Goal: Information Seeking & Learning: Learn about a topic

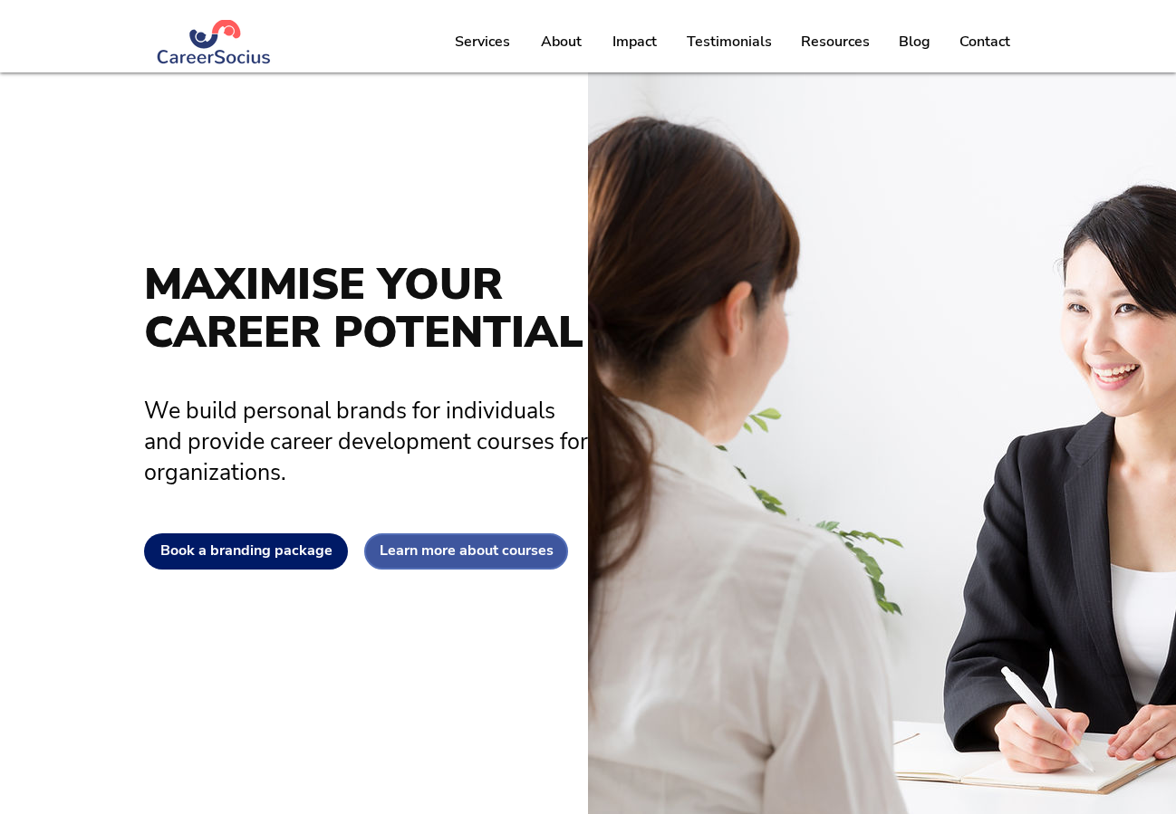
click at [466, 562] on link "Learn more about courses" at bounding box center [466, 551] width 204 height 36
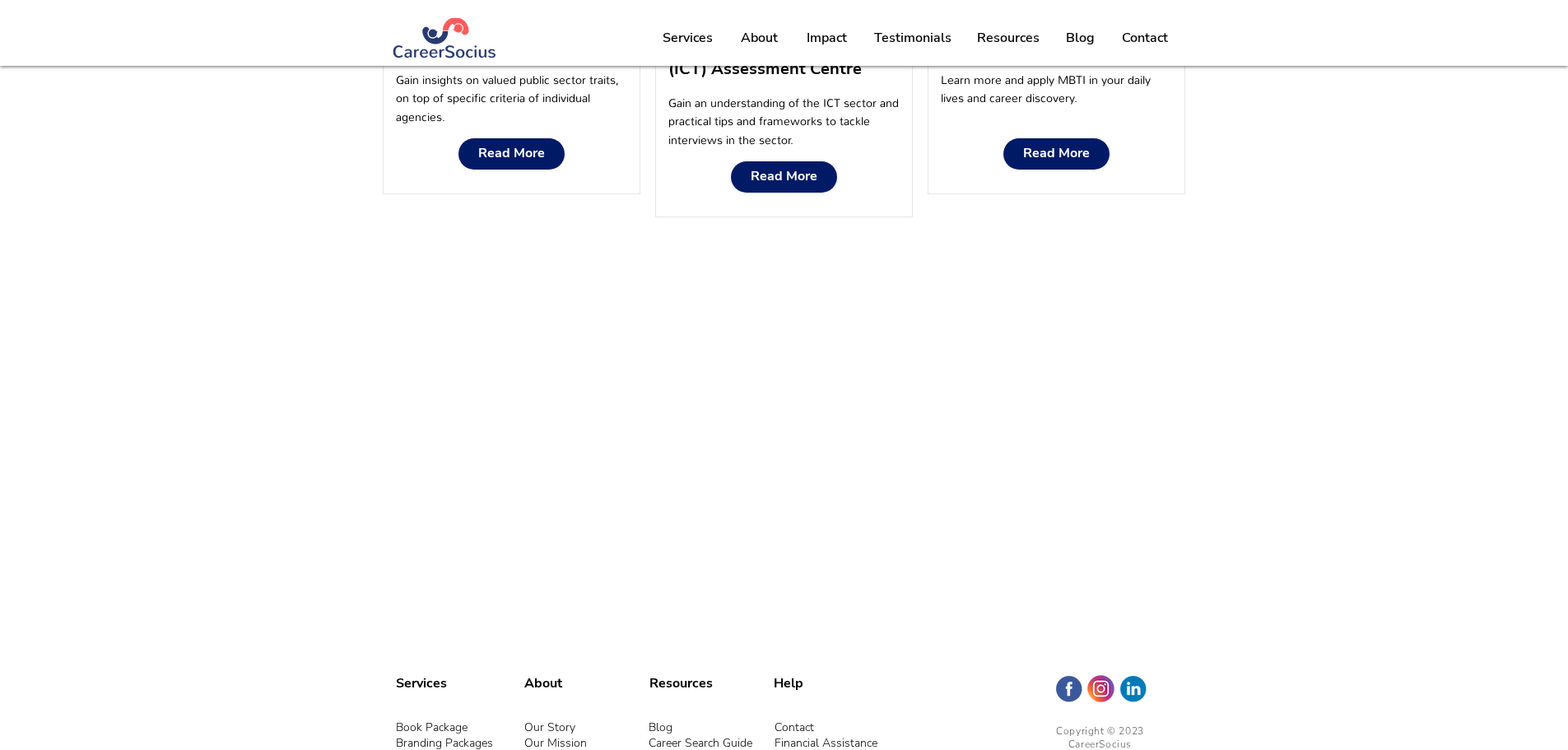
scroll to position [2450, 0]
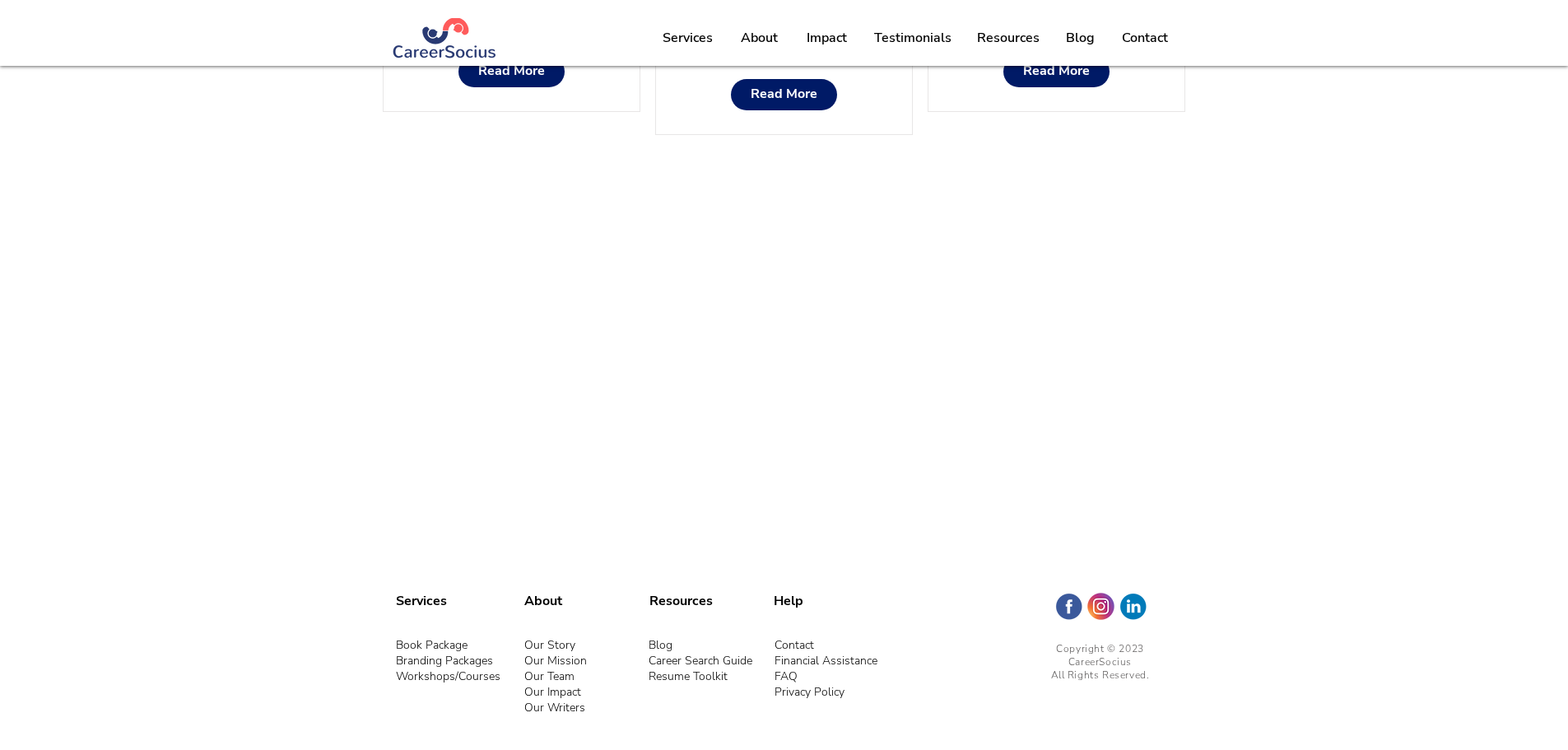
click at [563, 677] on link "Our Team" at bounding box center [549, 675] width 50 height 15
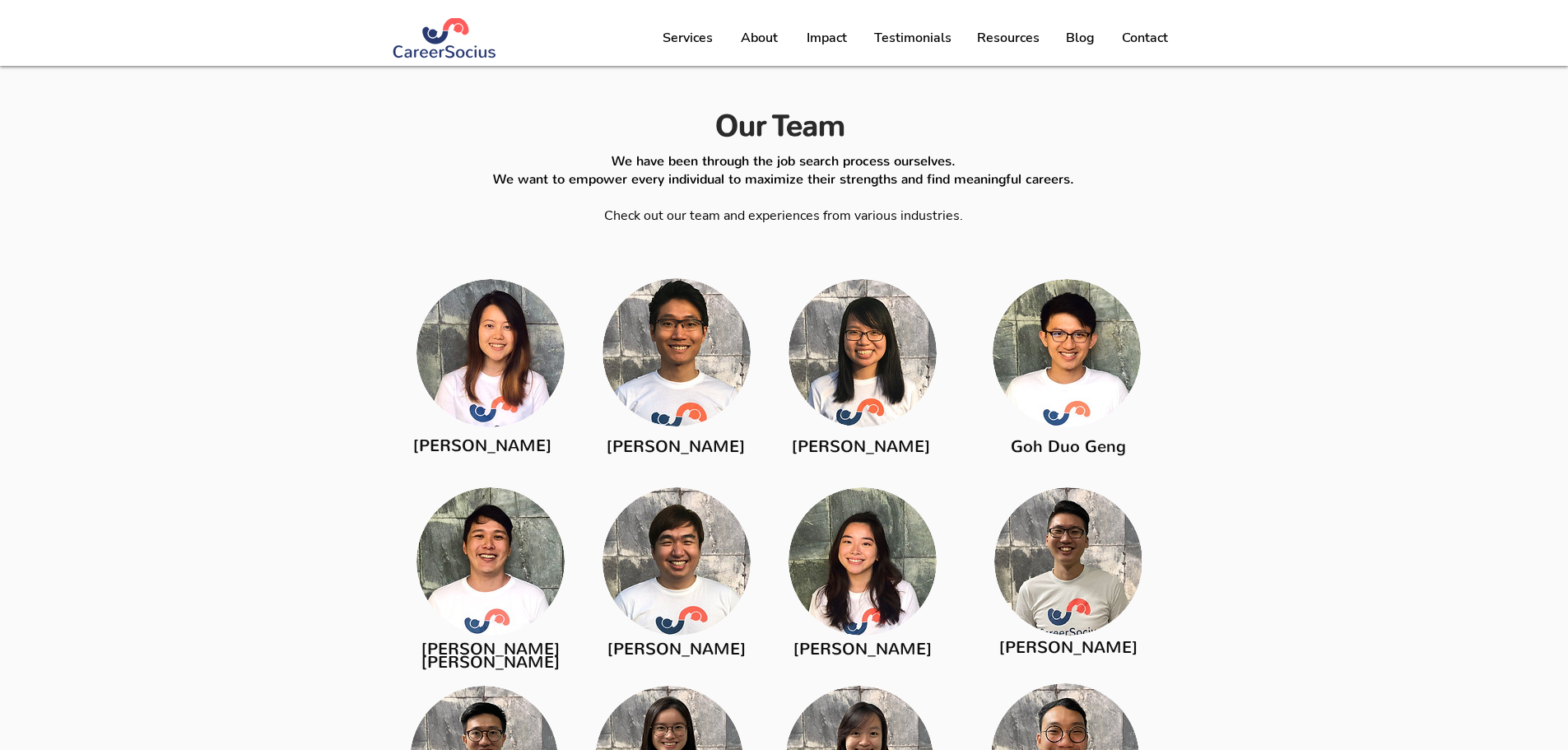
scroll to position [2283, 0]
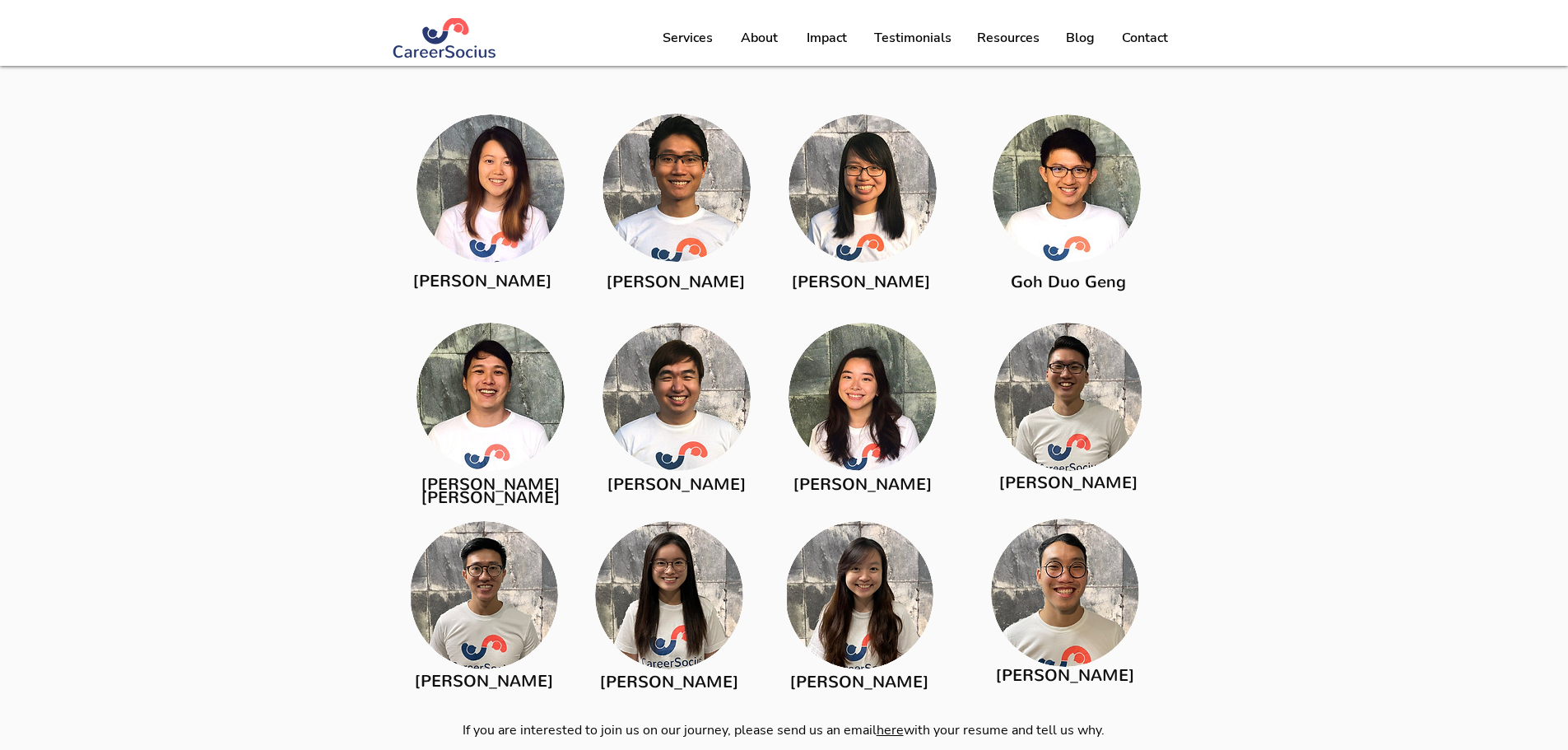
click at [483, 382] on img at bounding box center [490, 396] width 148 height 148
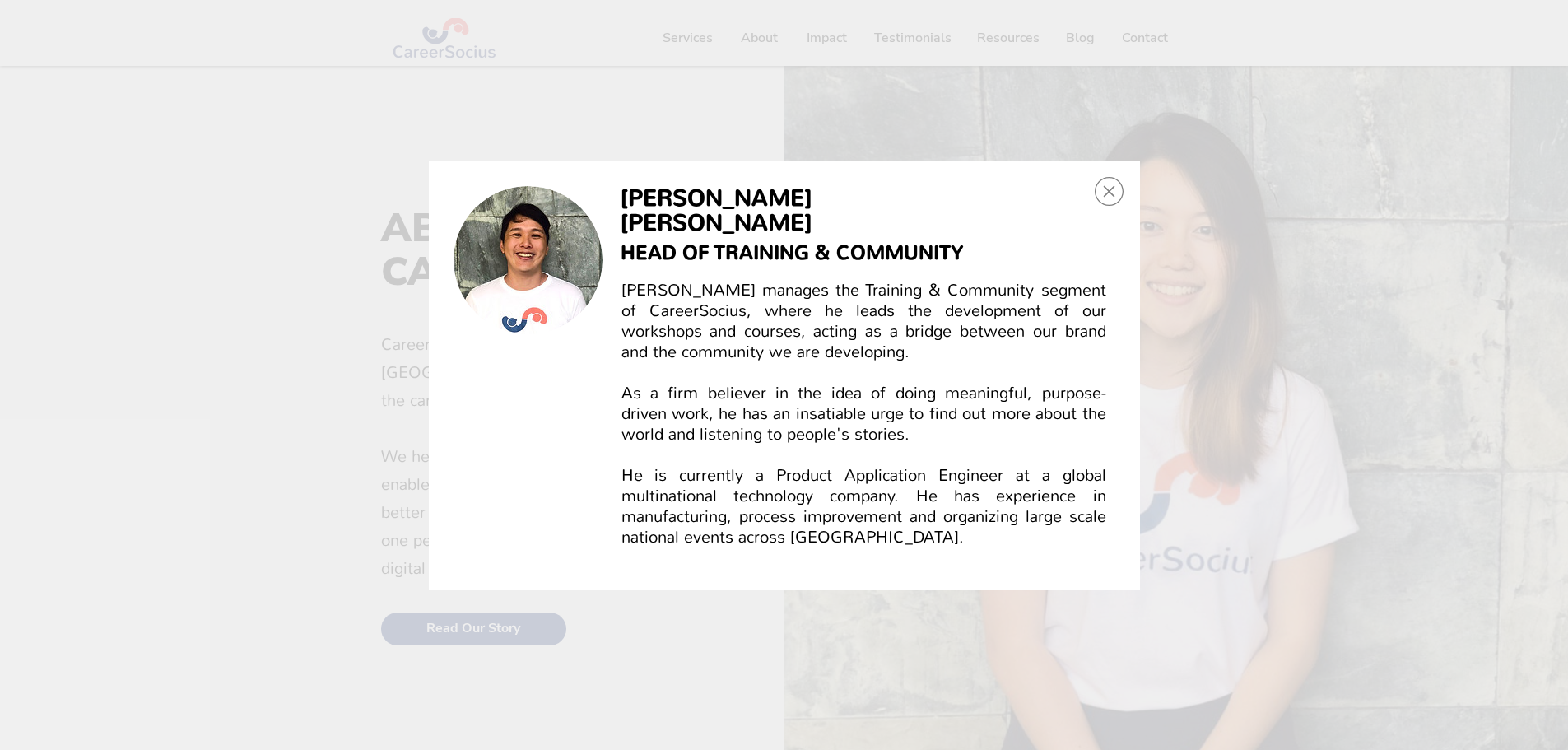
click at [1068, 195] on icon "Back to site" at bounding box center [1110, 192] width 29 height 29
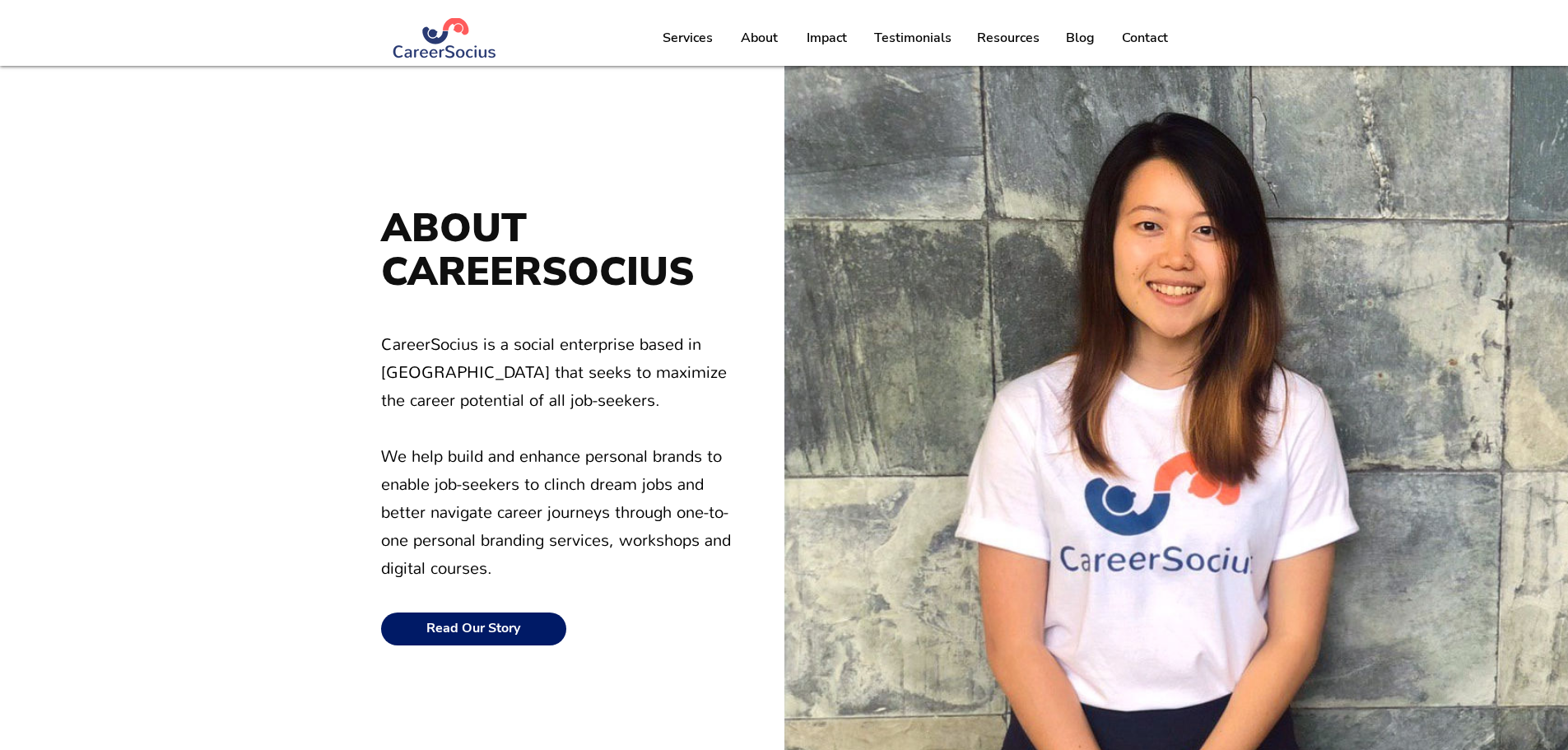
scroll to position [2283, 0]
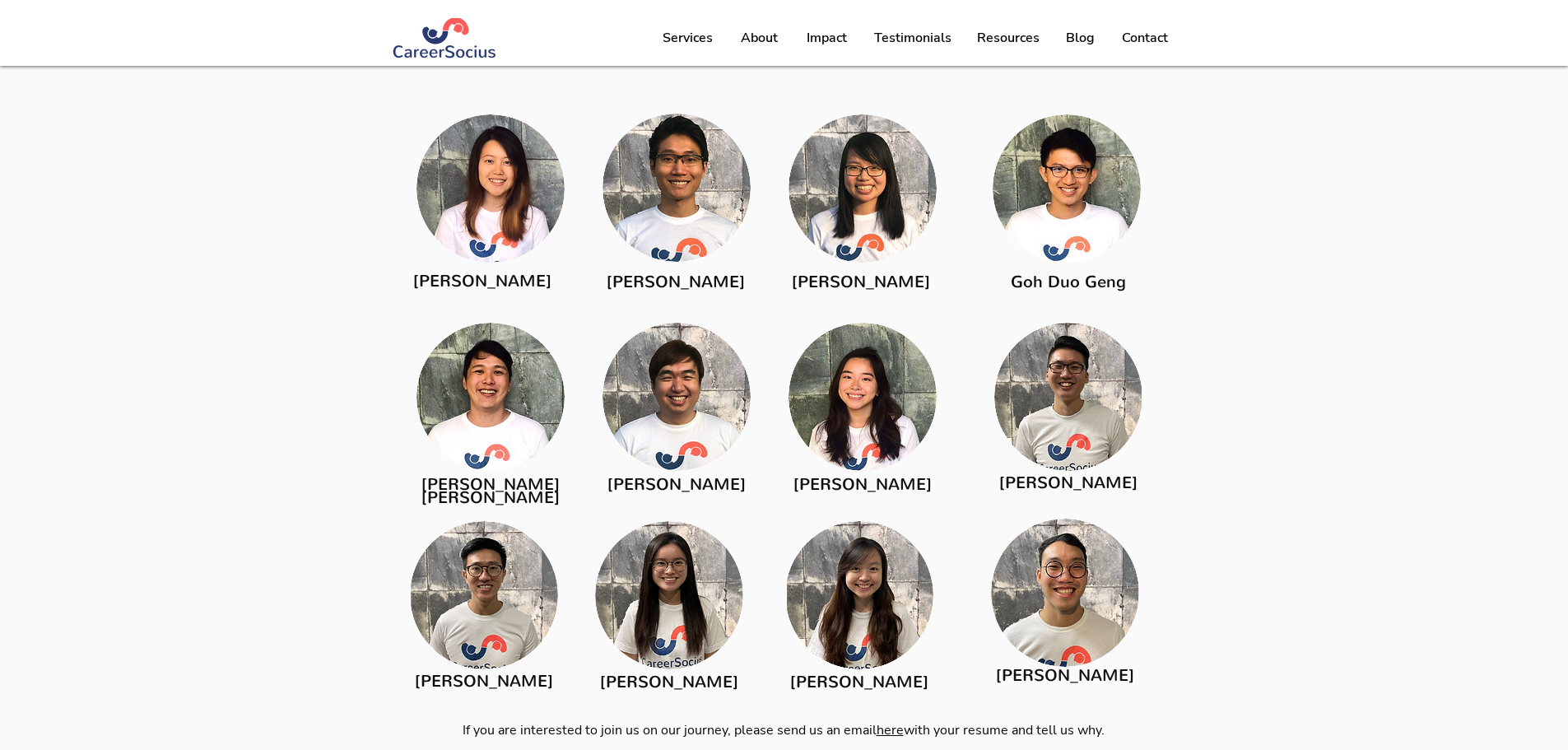
click at [494, 194] on img at bounding box center [490, 188] width 148 height 148
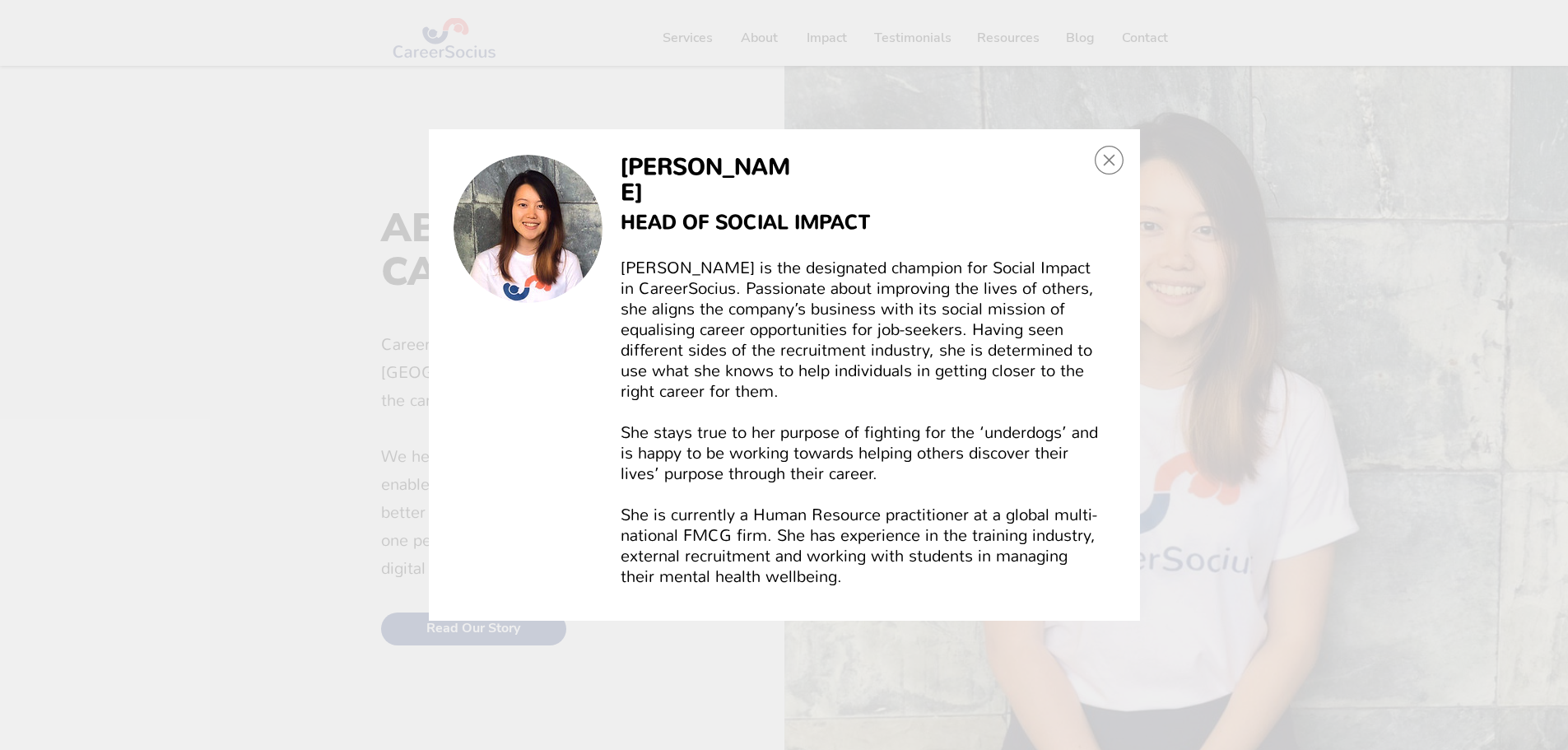
scroll to position [0, 0]
click at [1068, 175] on icon "Back to site" at bounding box center [1110, 160] width 29 height 29
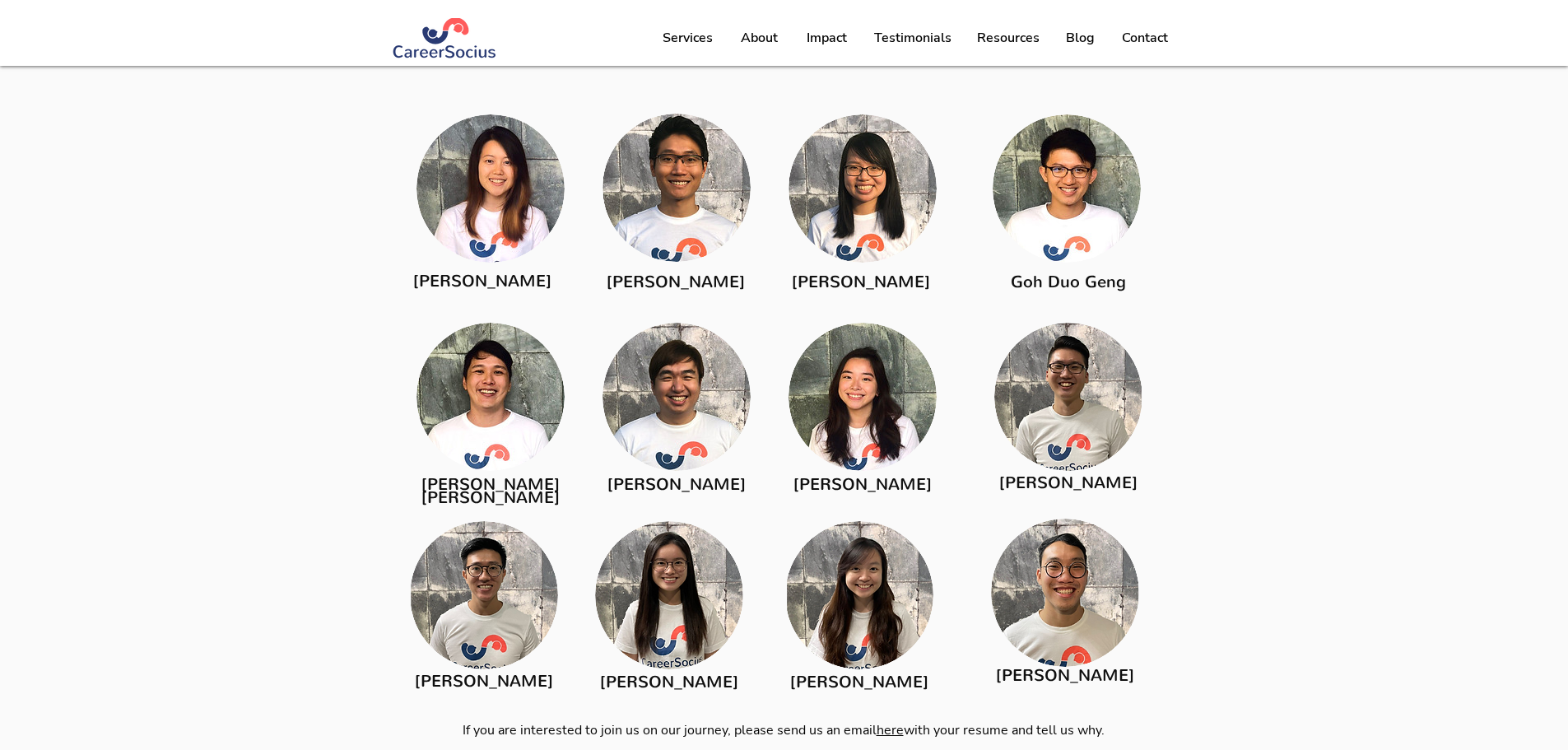
scroll to position [2200, 0]
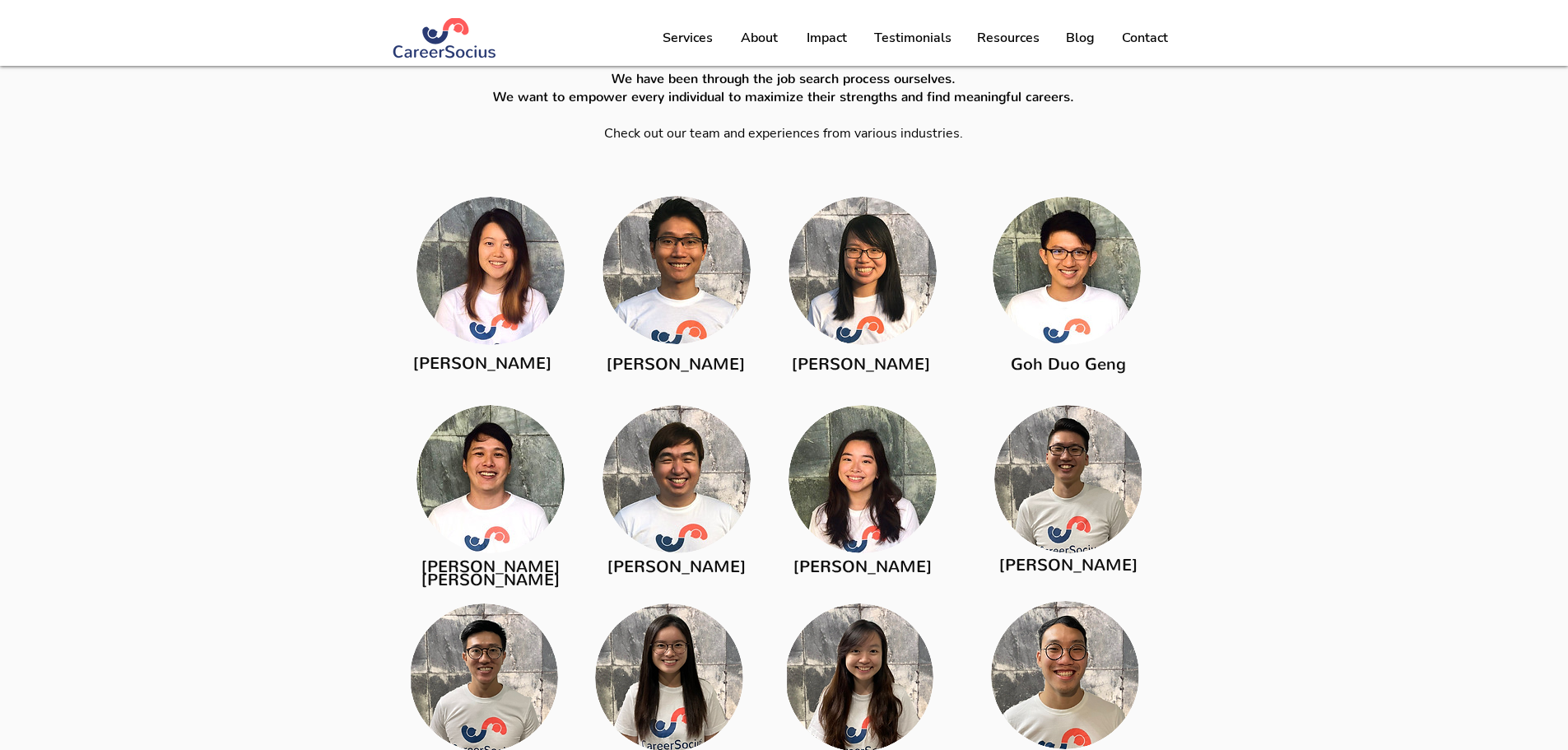
click at [1029, 308] on img at bounding box center [1066, 270] width 148 height 148
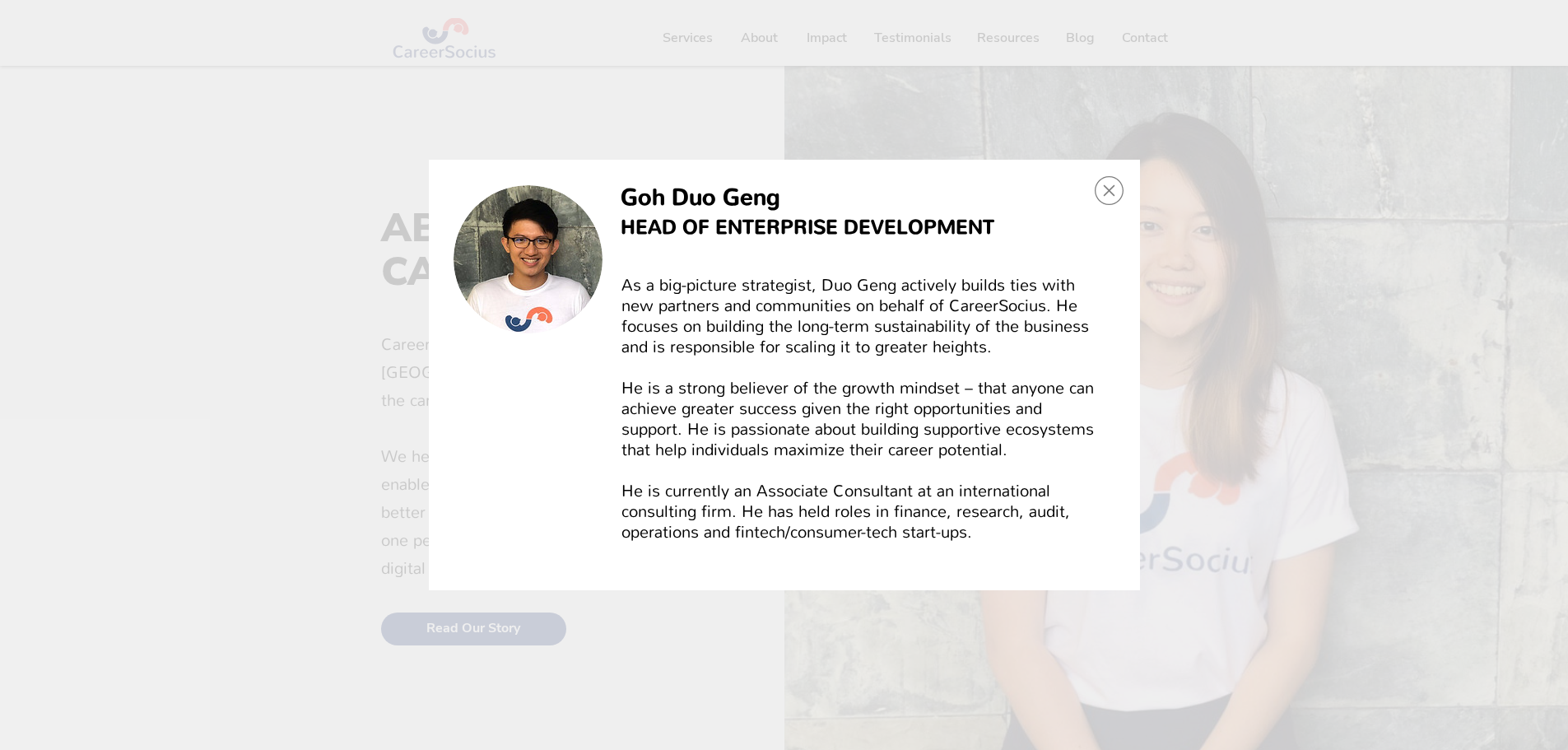
scroll to position [0, 0]
click at [1068, 193] on icon "Back to site" at bounding box center [1110, 191] width 29 height 29
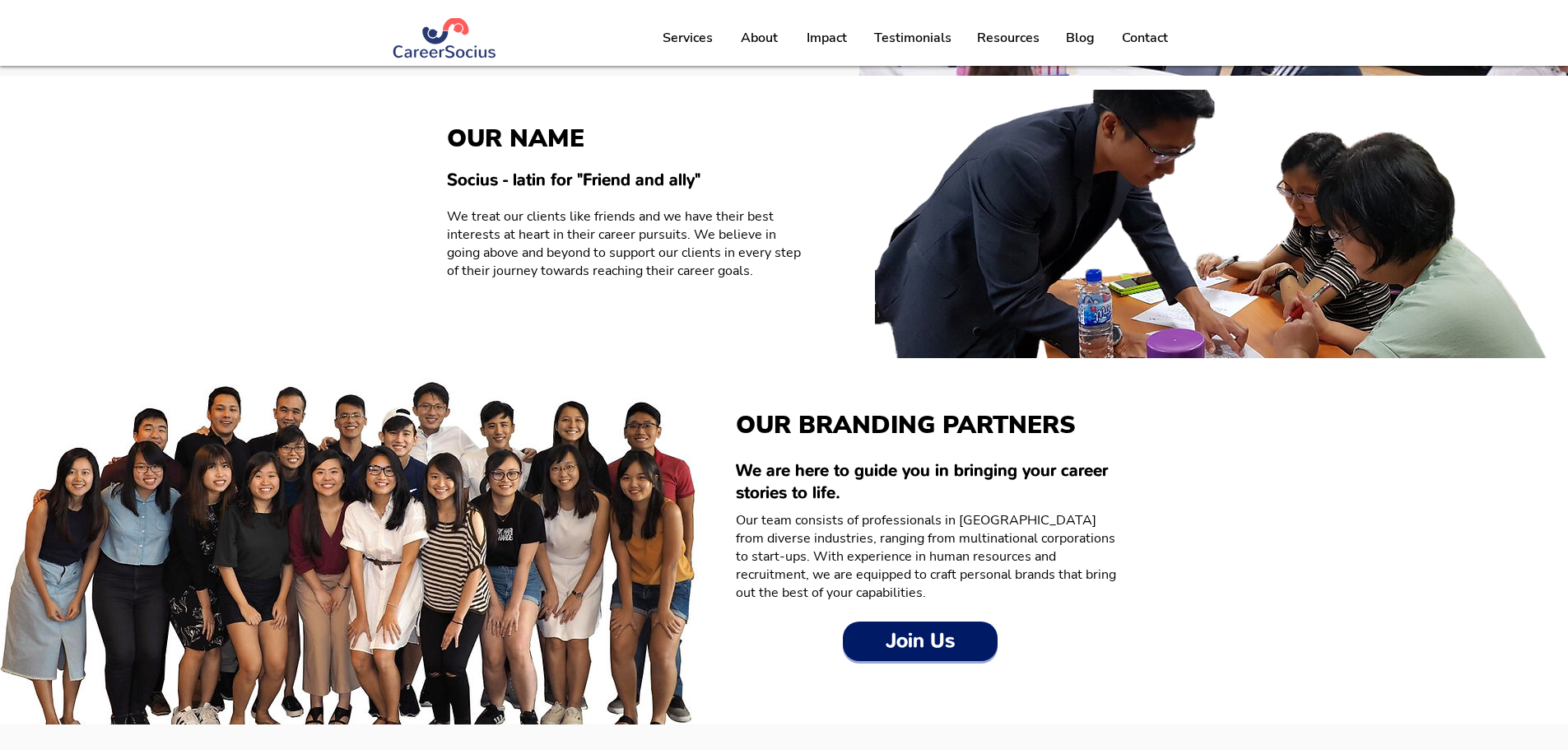
scroll to position [1212, 0]
